Goal: Task Accomplishment & Management: Use online tool/utility

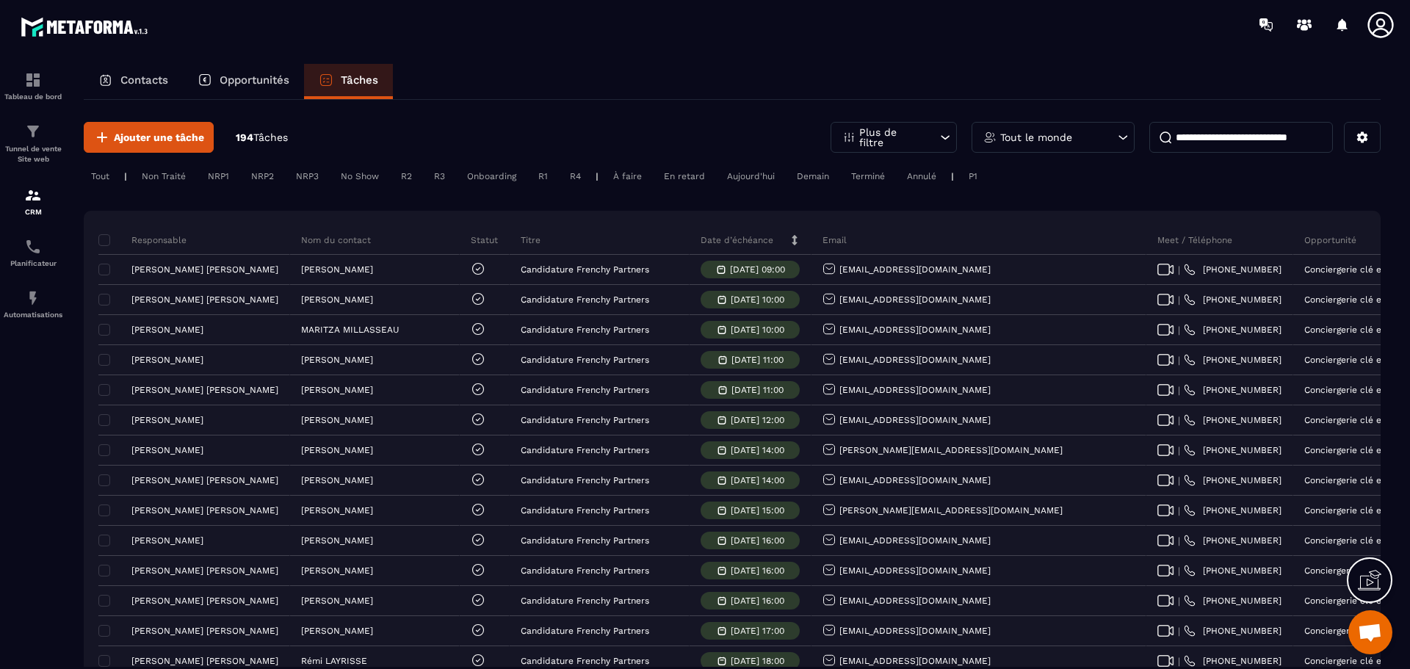
click at [921, 136] on p "Plus de filtre" at bounding box center [891, 137] width 65 height 21
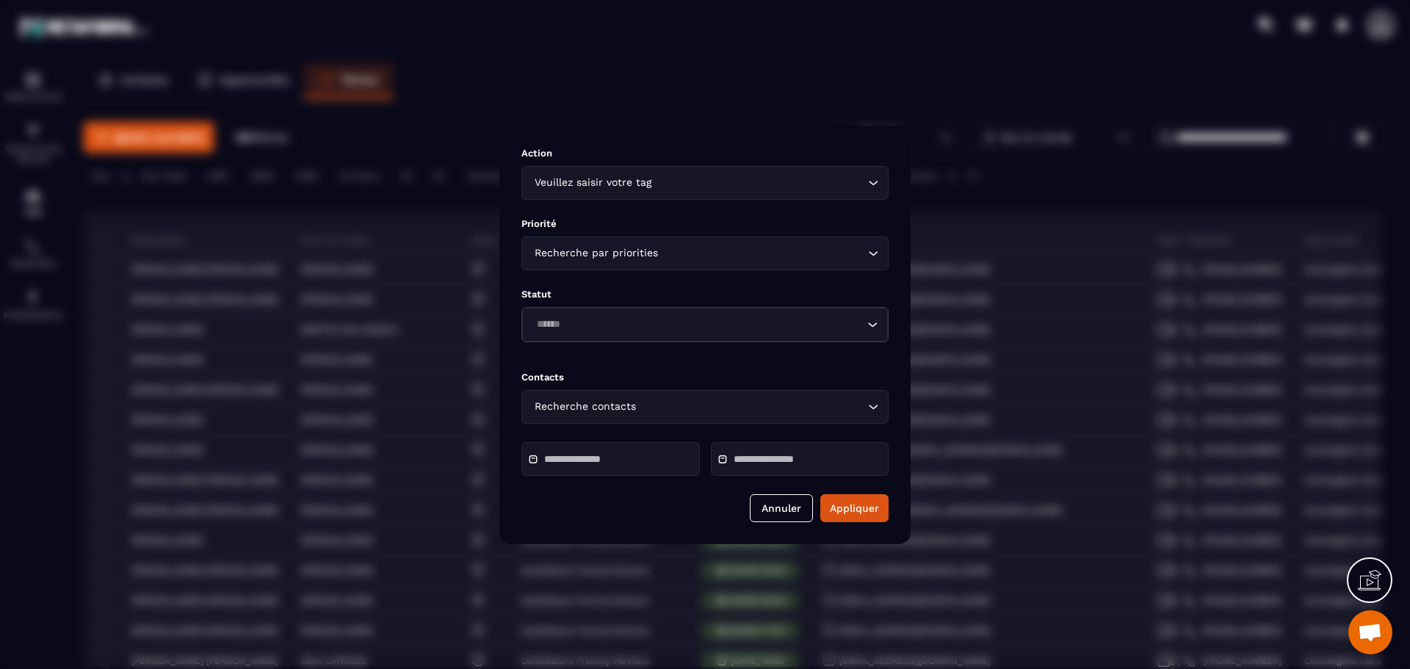
click at [673, 404] on div "Modal window" at bounding box center [611, 459] width 178 height 34
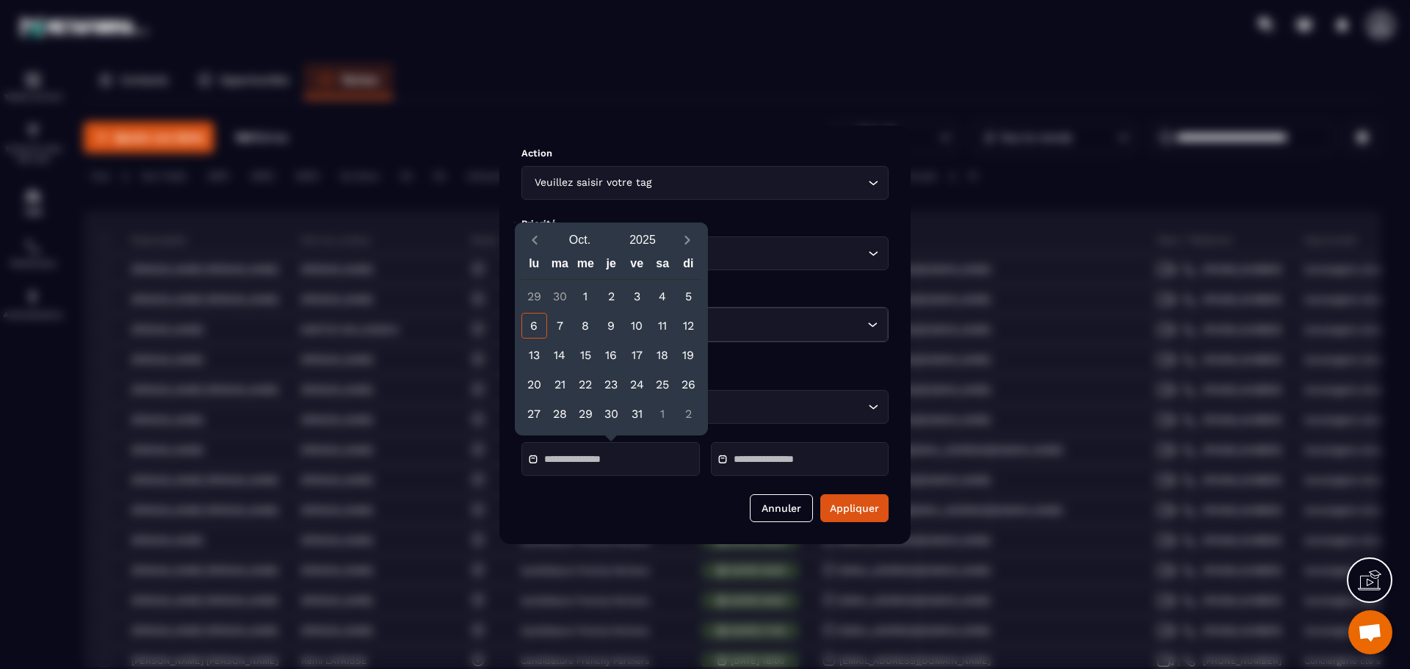
click at [642, 404] on div "Modal window" at bounding box center [611, 459] width 178 height 34
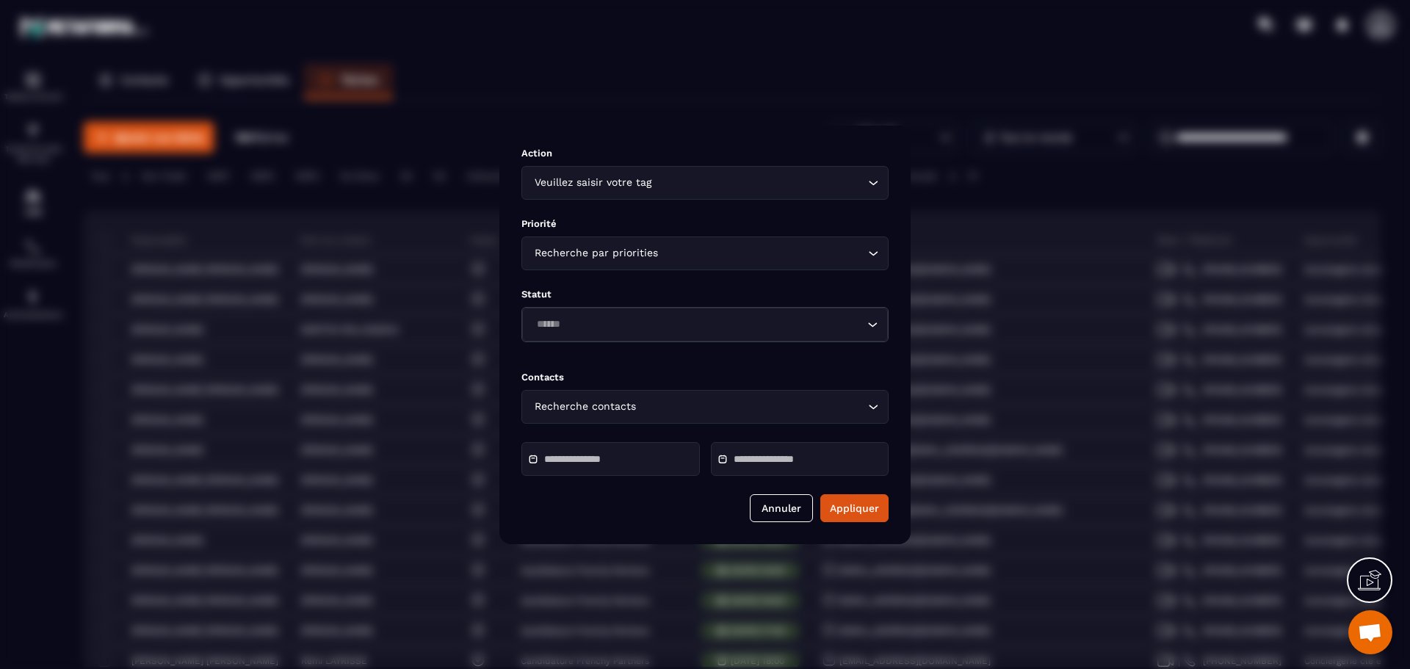
click at [588, 404] on div "Modal window" at bounding box center [611, 459] width 178 height 34
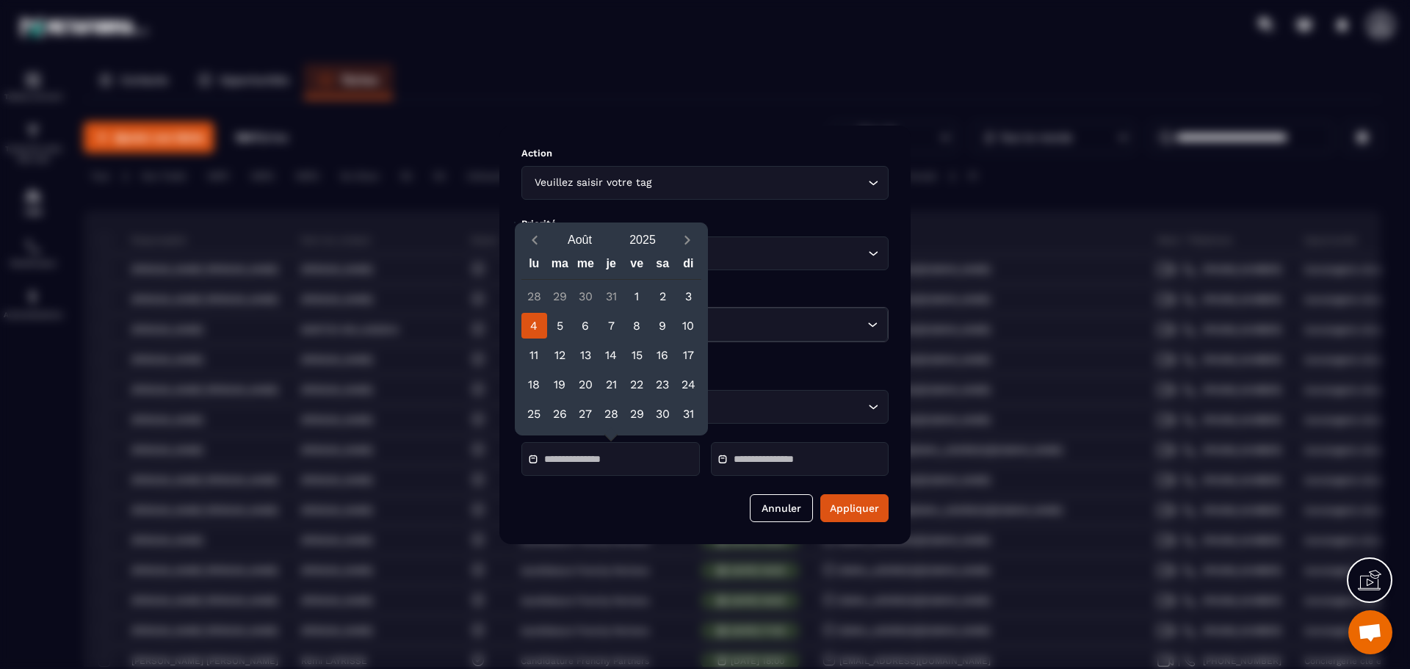
click at [536, 322] on div "4" at bounding box center [535, 326] width 26 height 26
type input "**********"
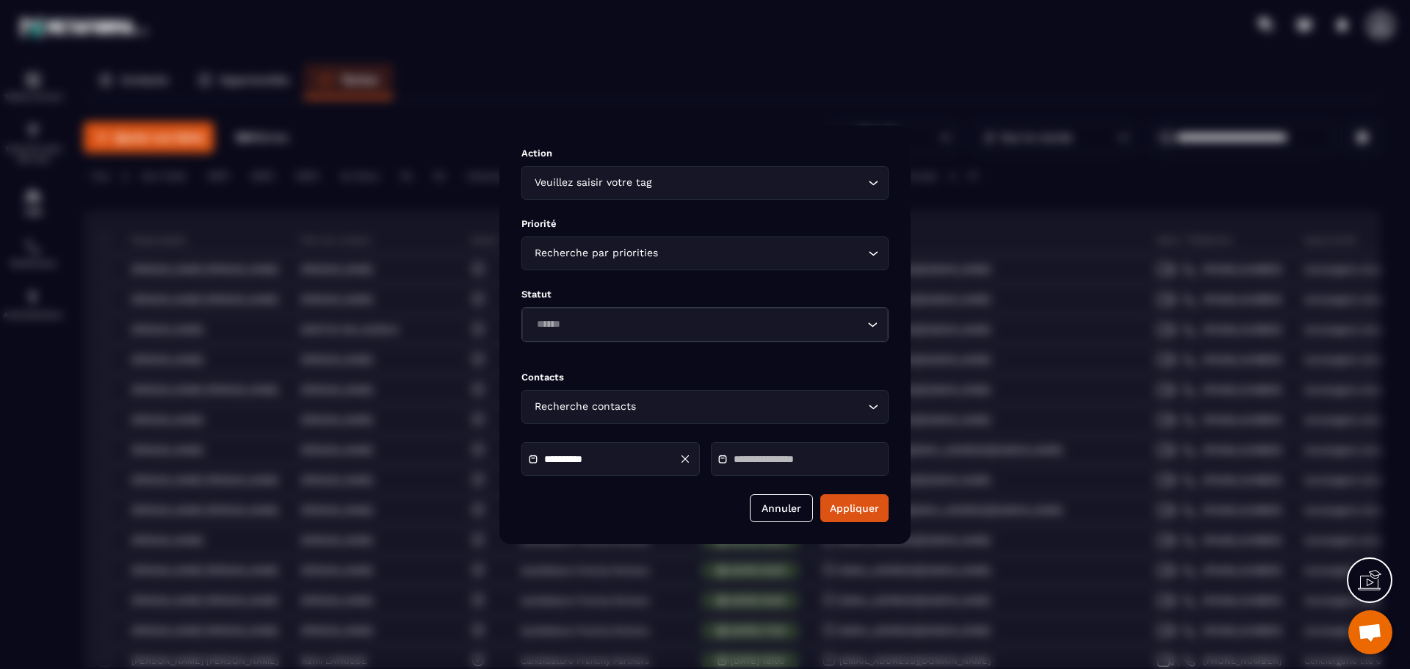
click at [786, 404] on input "Modal window" at bounding box center [785, 459] width 103 height 11
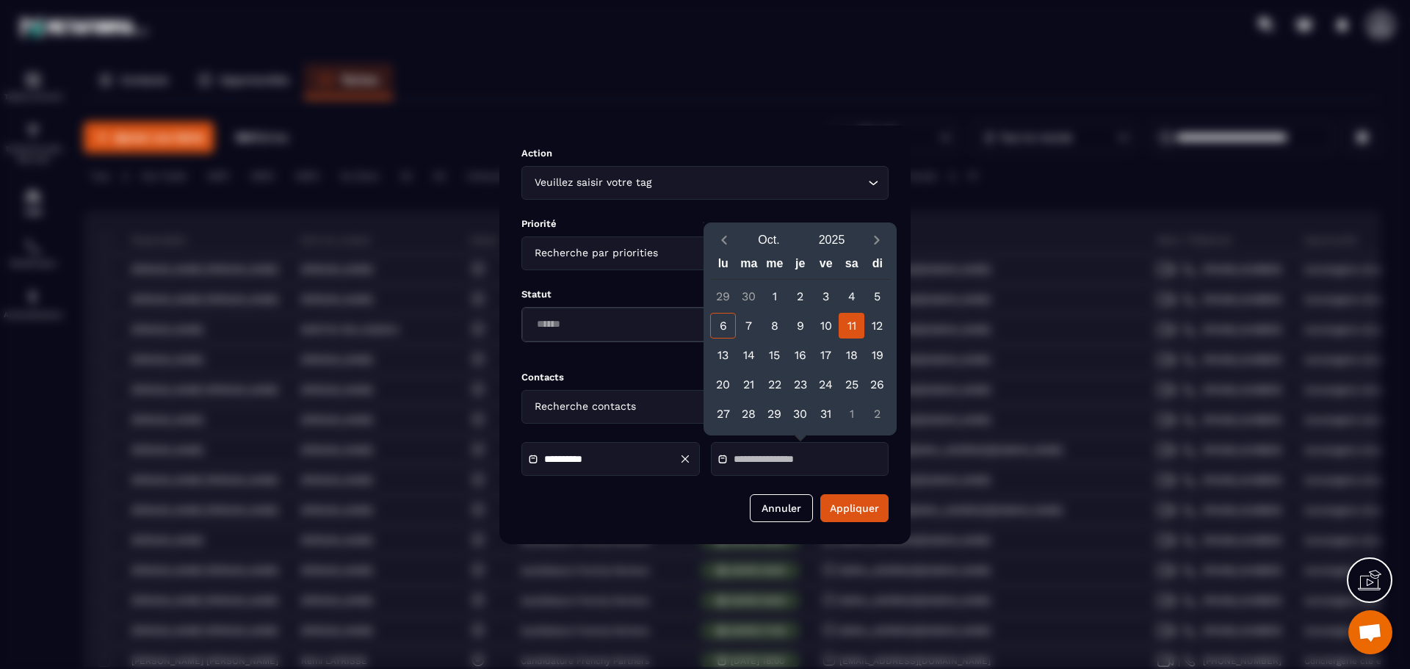
click at [850, 319] on div "11" at bounding box center [852, 326] width 26 height 26
type input "**********"
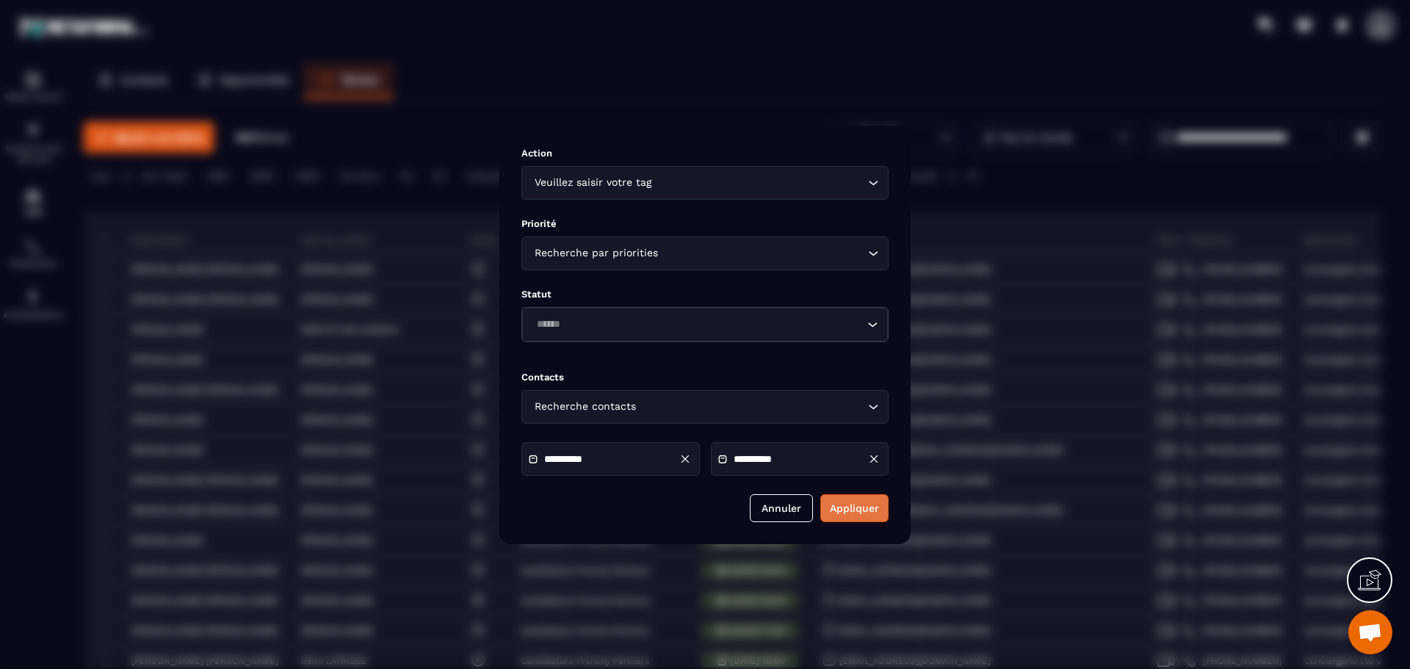
click at [856, 404] on button "Appliquer" at bounding box center [854, 508] width 68 height 28
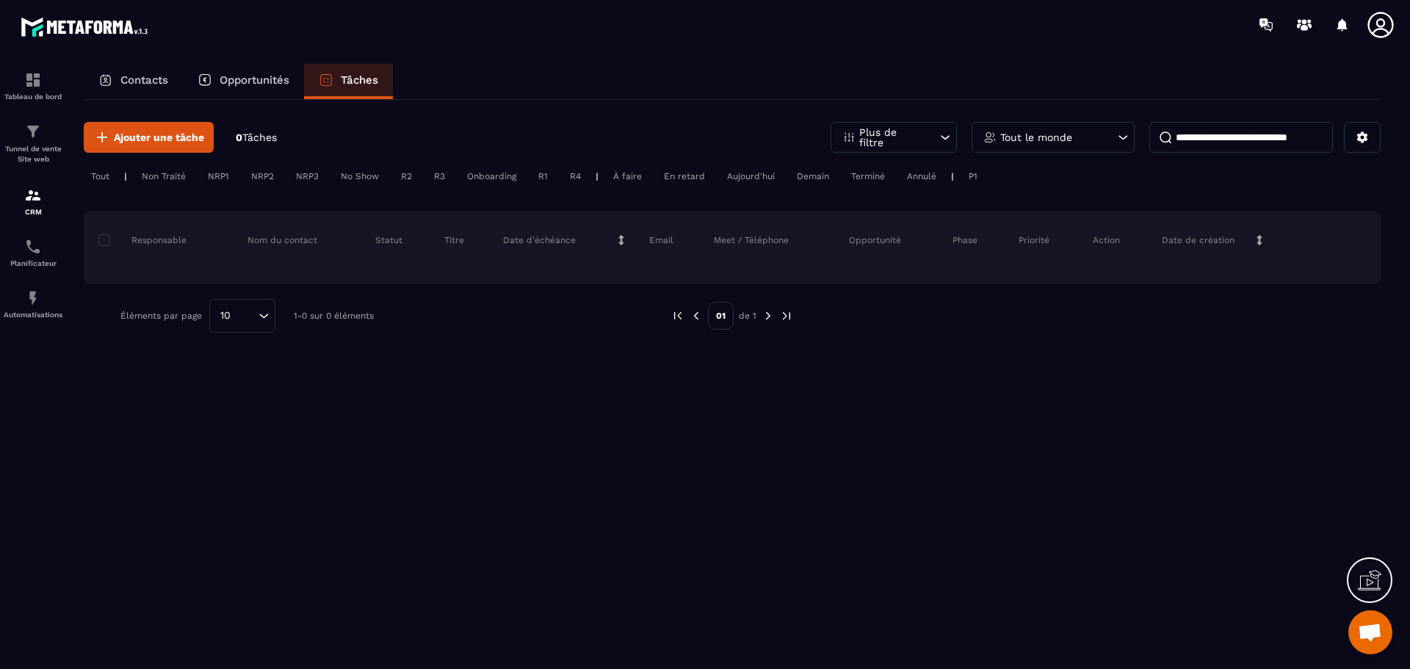
click at [461, 121] on div "Ajouter une tâche 0 Tâches Plus de filtre Tout le monde Tout | Non Traité NRP1 …" at bounding box center [732, 227] width 1297 height 255
click at [104, 163] on div "Ajouter une tâche 0 Tâches Plus de filtre Tout le monde Tout | Non Traité NRP1 …" at bounding box center [732, 227] width 1297 height 255
click at [102, 176] on div "Tout" at bounding box center [100, 176] width 33 height 18
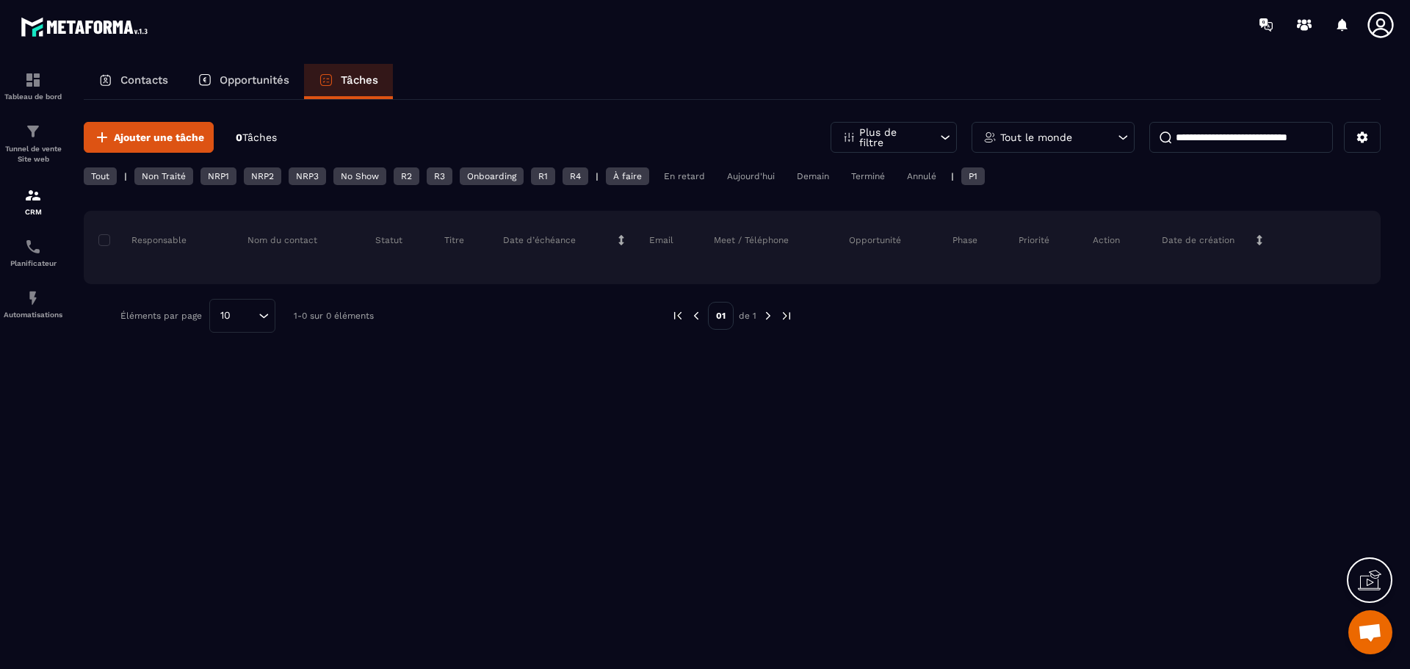
click at [104, 179] on div "Tout" at bounding box center [100, 176] width 33 height 18
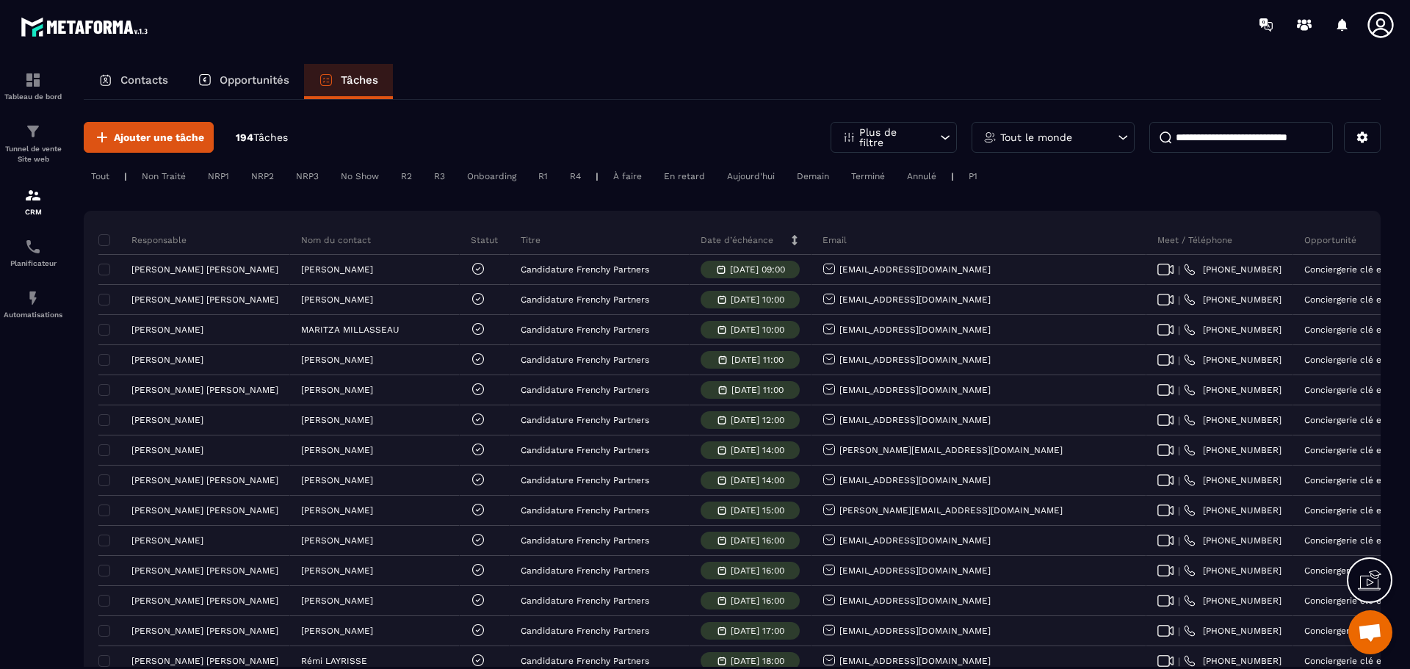
click at [905, 143] on p "Plus de filtre" at bounding box center [891, 137] width 65 height 21
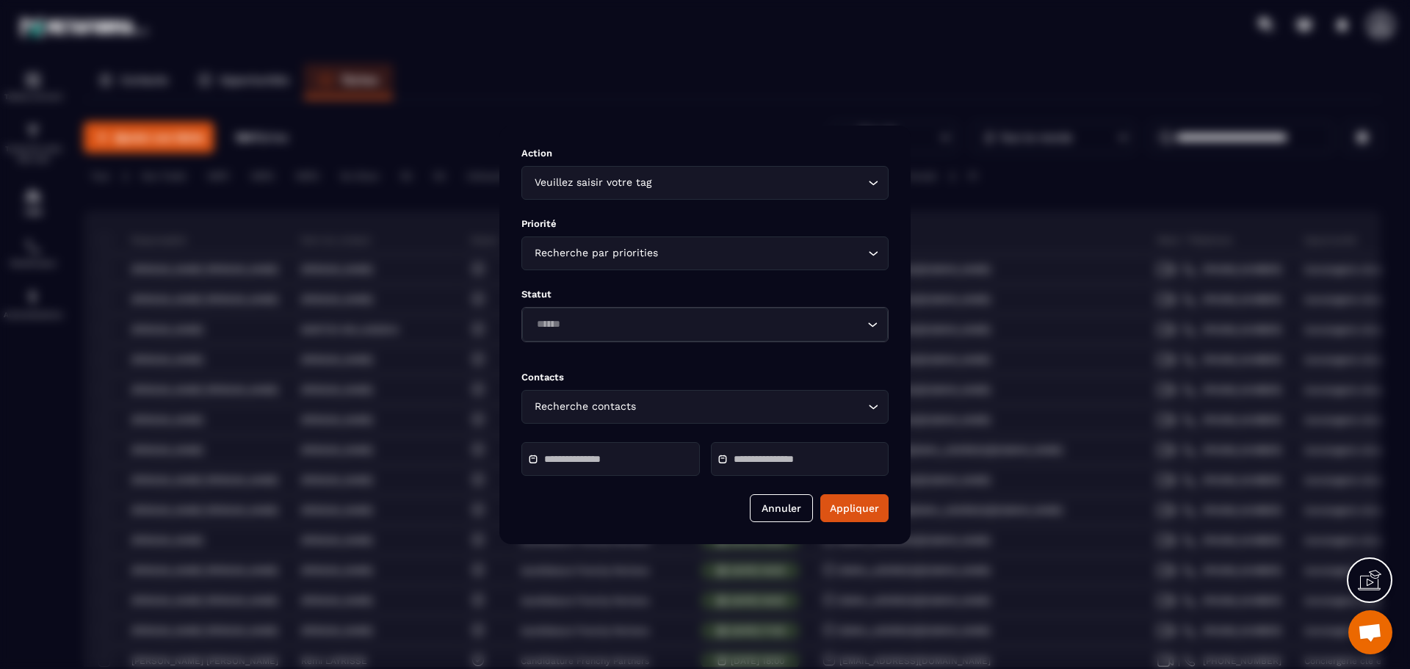
click at [806, 63] on div "Modal window" at bounding box center [705, 334] width 1410 height 669
